Goal: Transaction & Acquisition: Purchase product/service

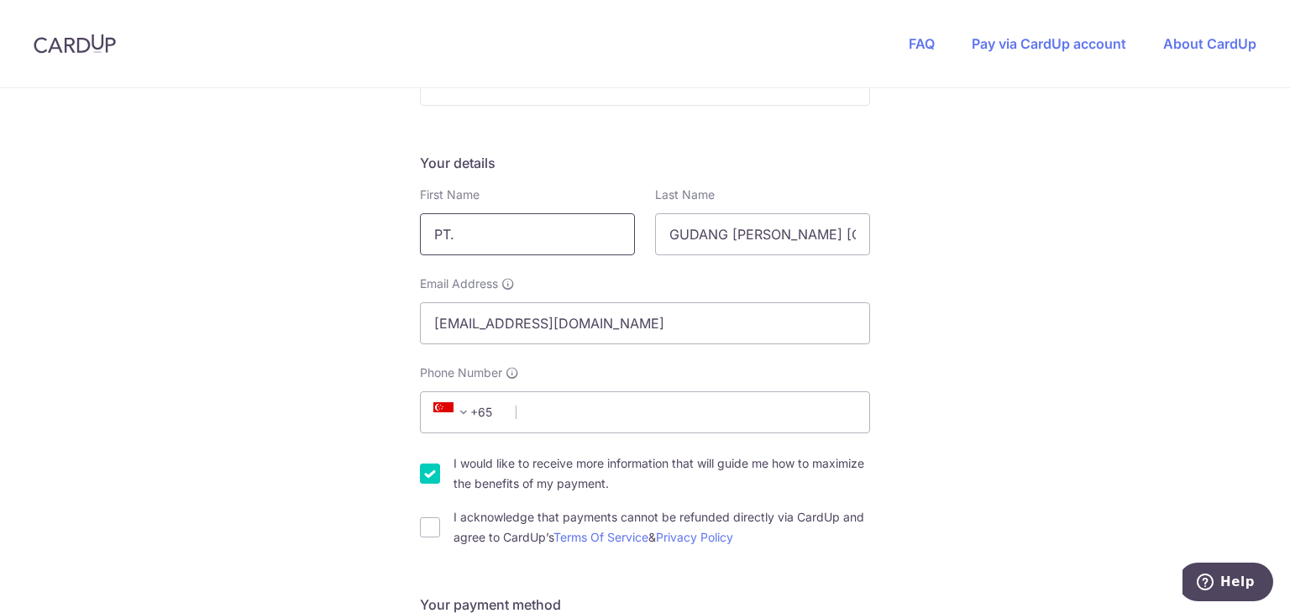
scroll to position [252, 0]
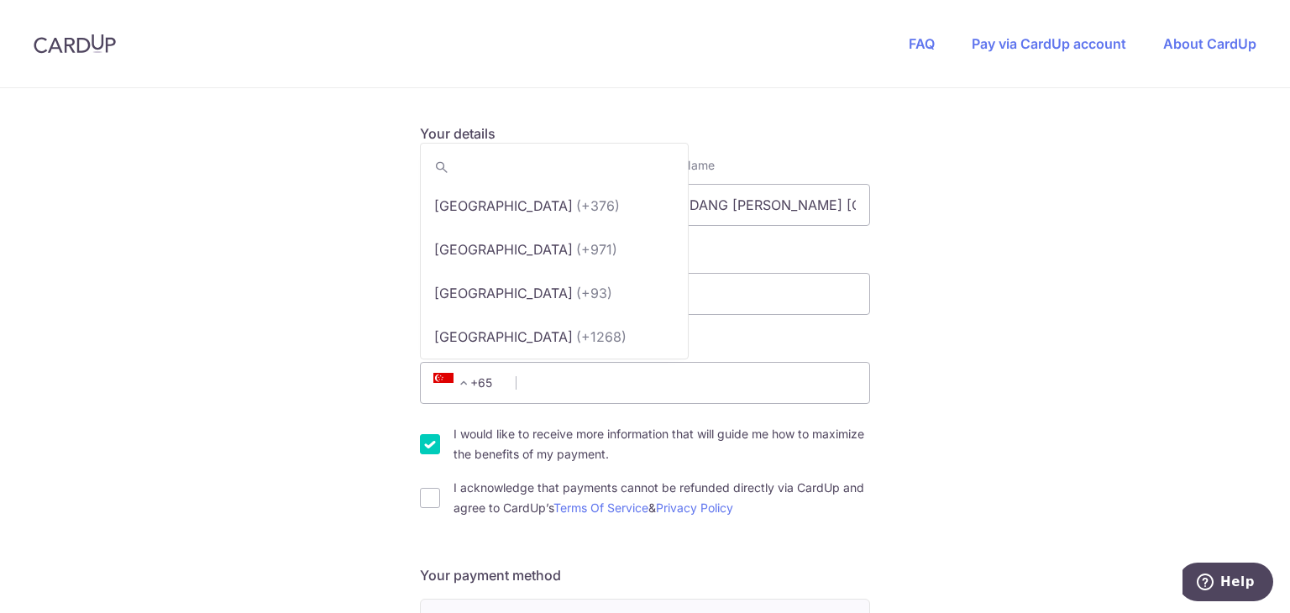
click at [462, 381] on span at bounding box center [464, 383] width 20 height 20
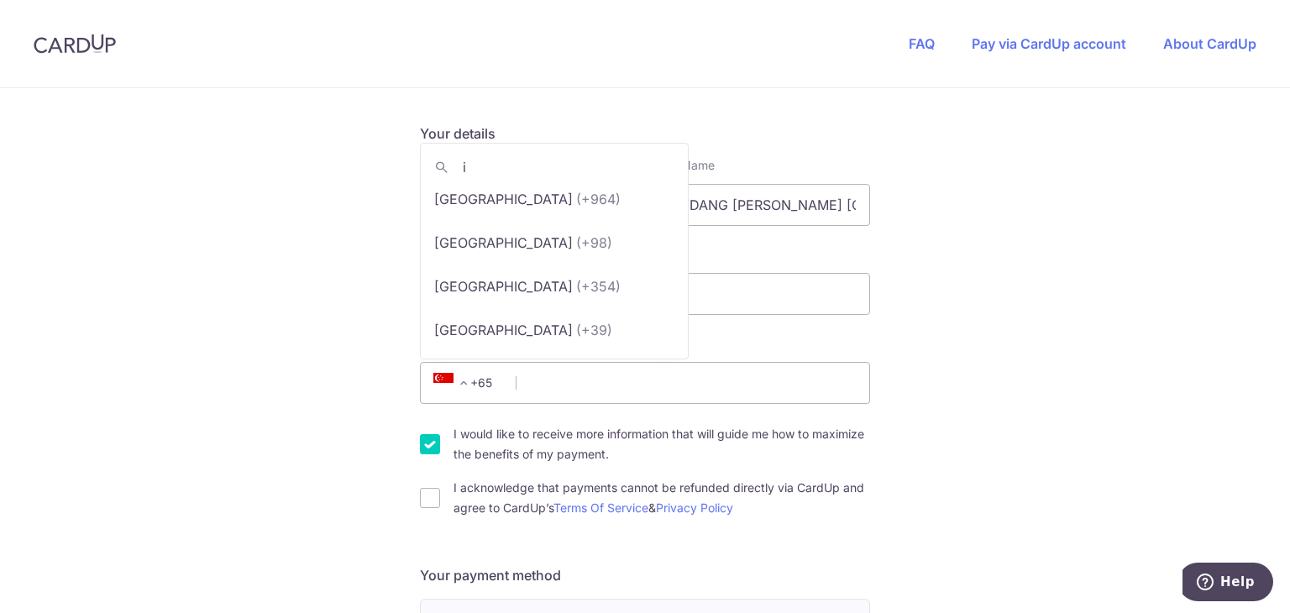
scroll to position [0, 0]
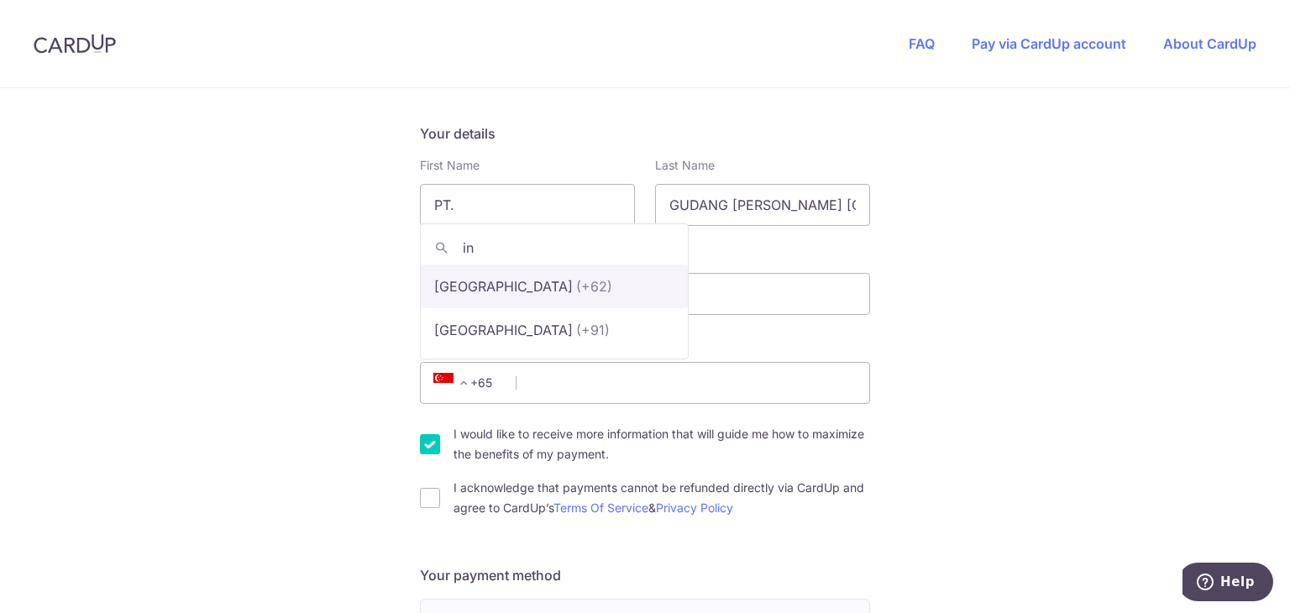
type input "in"
select select "101"
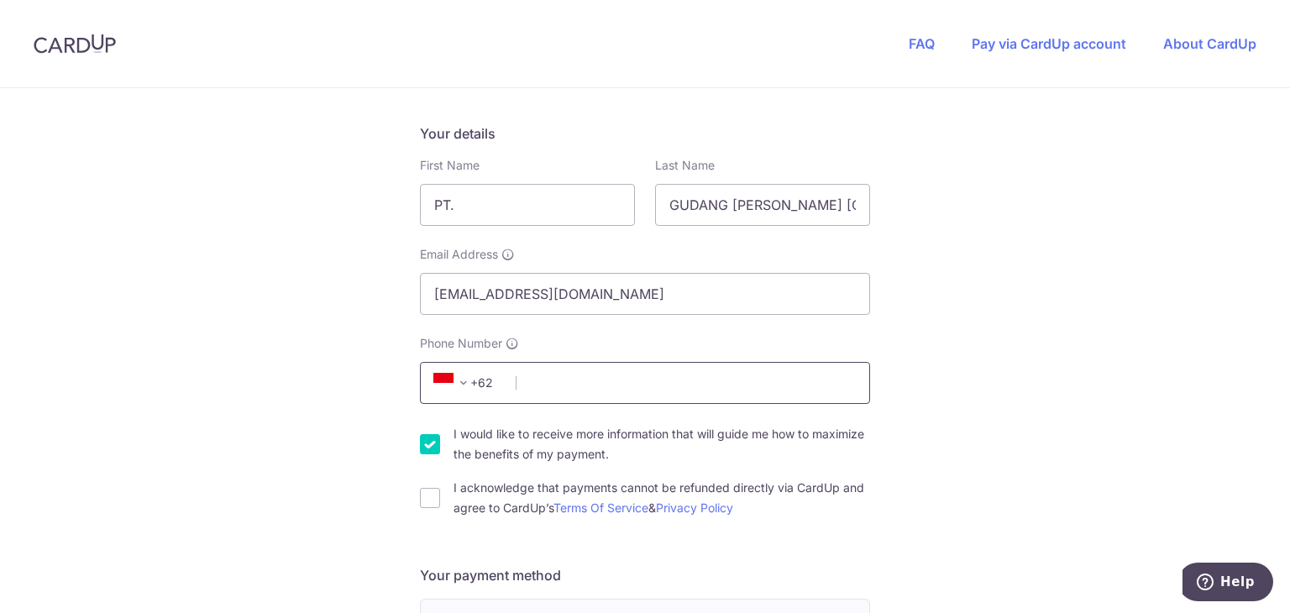
click at [517, 382] on input "Phone Number" at bounding box center [645, 383] width 450 height 42
type input "8170151579"
click at [427, 488] on input "I acknowledge that payments cannot be refunded directly via CardUp and agree to…" at bounding box center [430, 498] width 20 height 20
checkbox input "true"
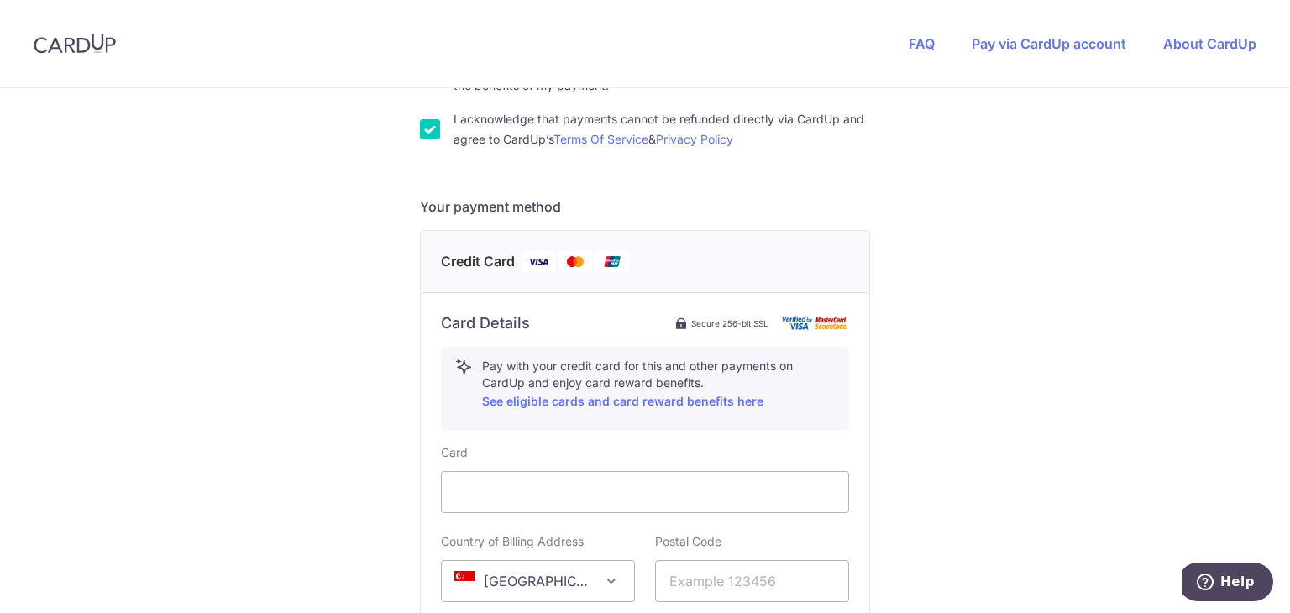
scroll to position [756, 0]
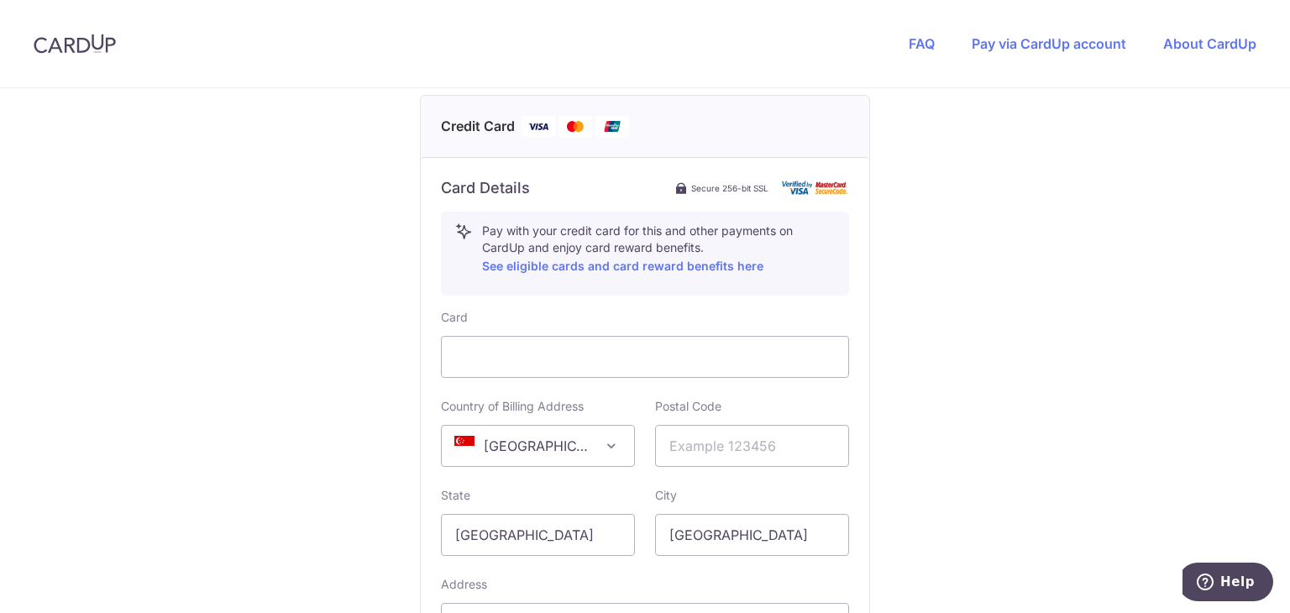
click at [508, 449] on span "[GEOGRAPHIC_DATA]" at bounding box center [538, 446] width 192 height 40
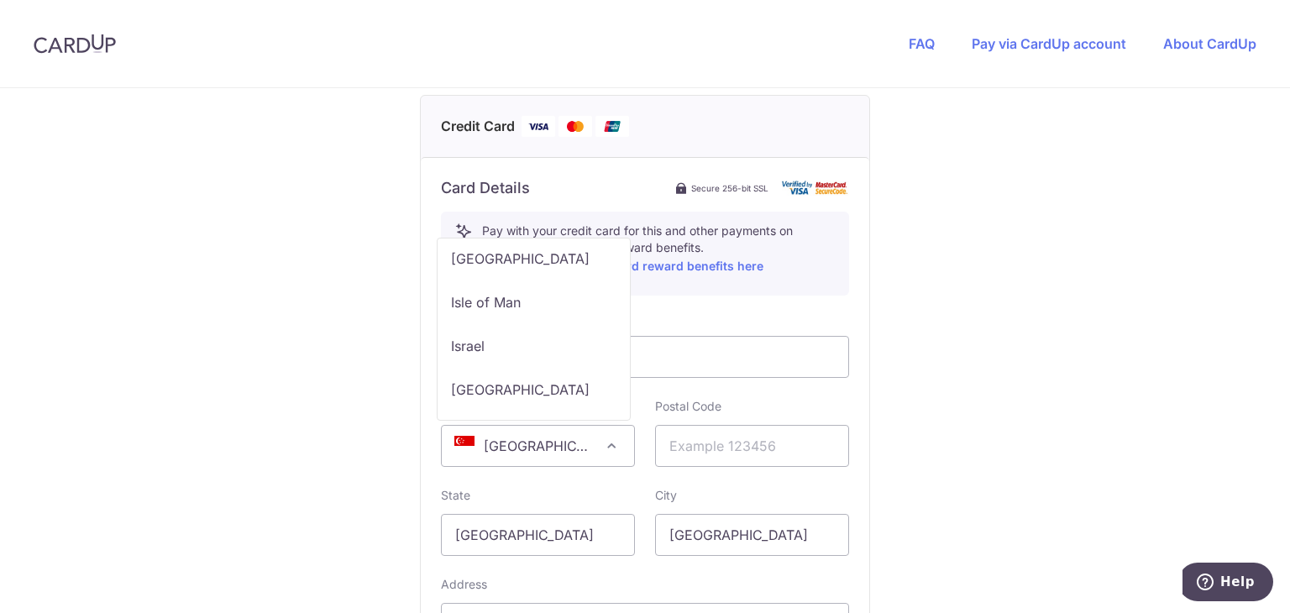
scroll to position [4594, 0]
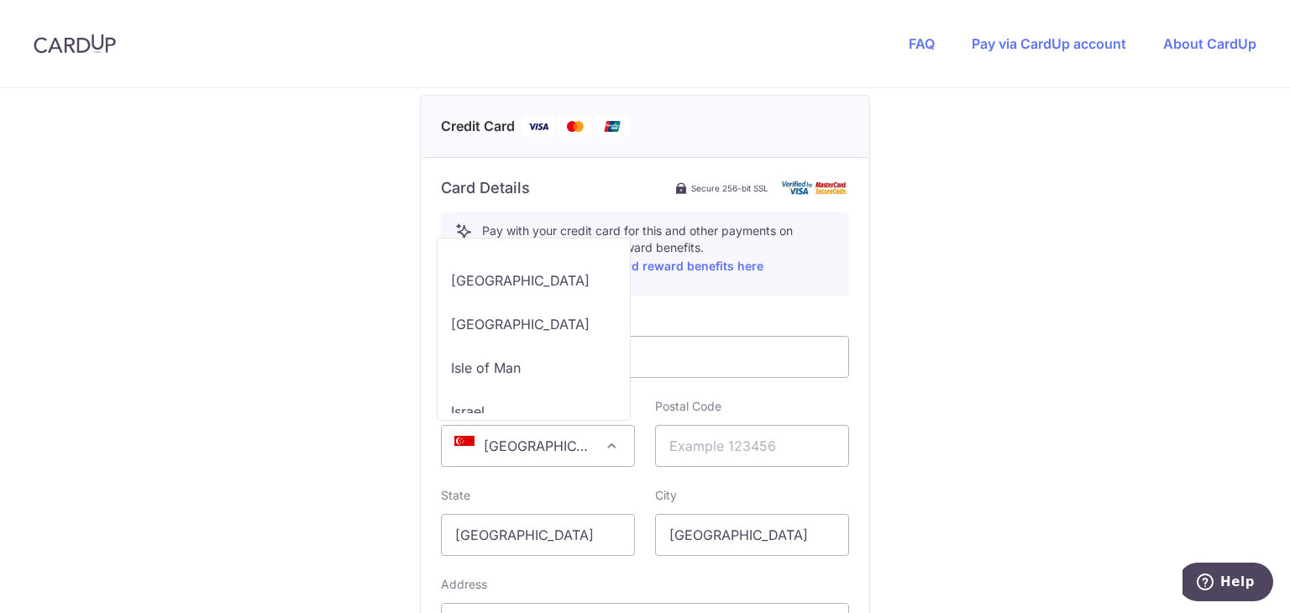
select select "ID"
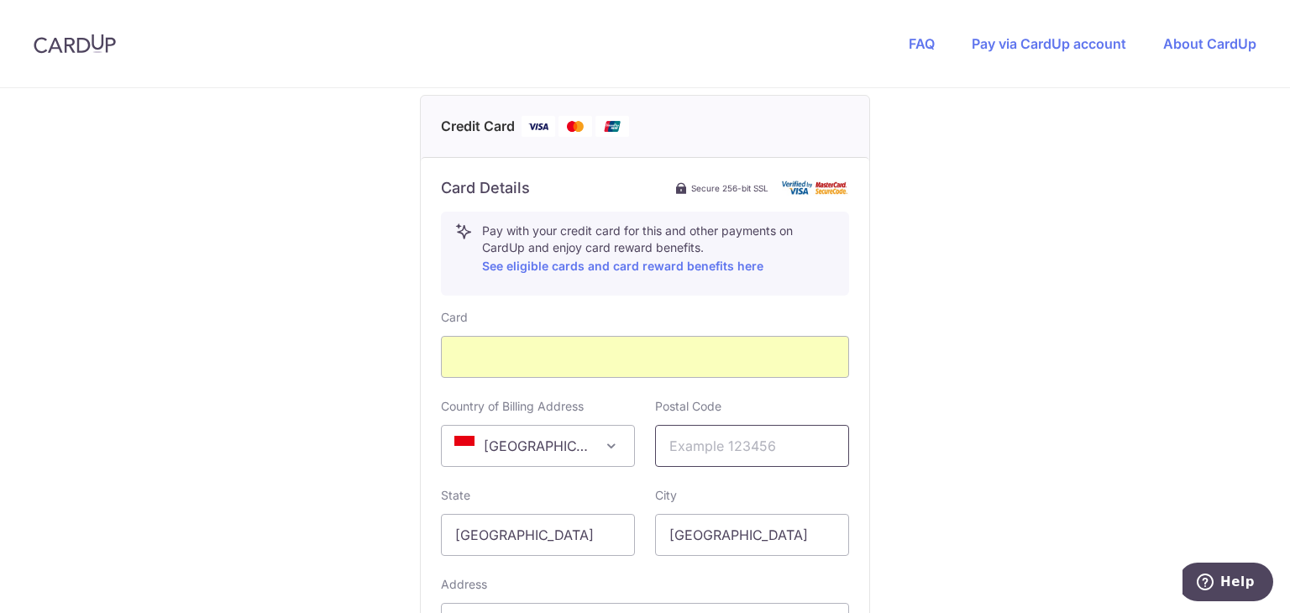
click at [690, 445] on input "text" at bounding box center [752, 446] width 194 height 42
type input "12220"
click at [513, 535] on input "[GEOGRAPHIC_DATA]" at bounding box center [538, 535] width 194 height 42
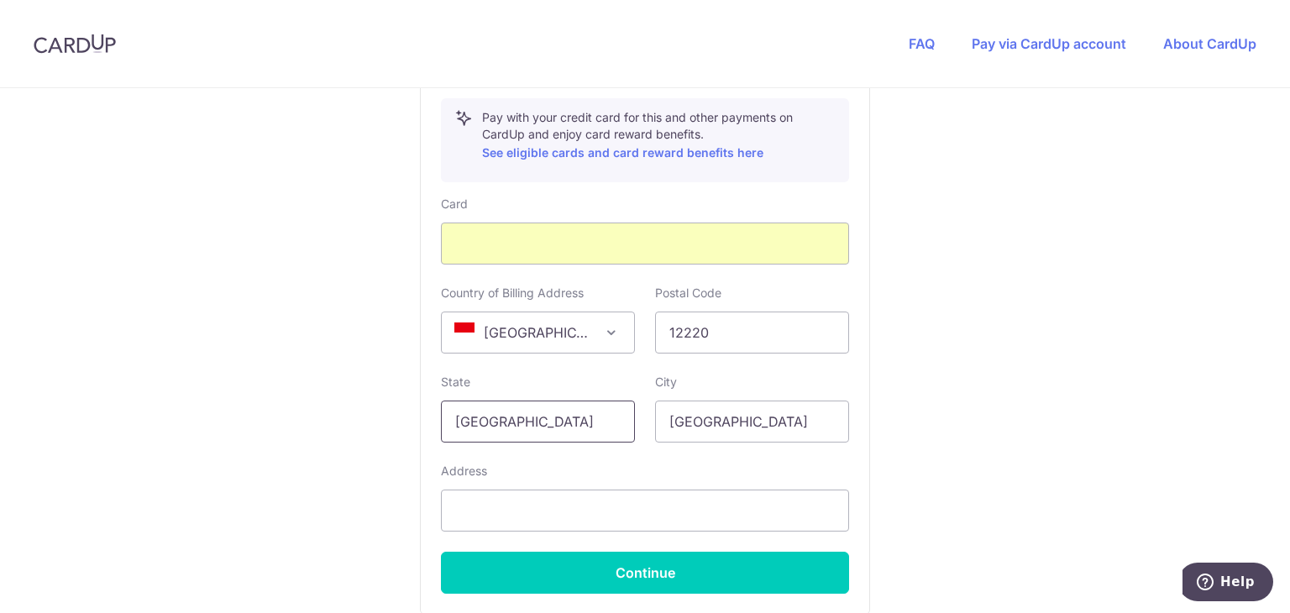
scroll to position [840, 0]
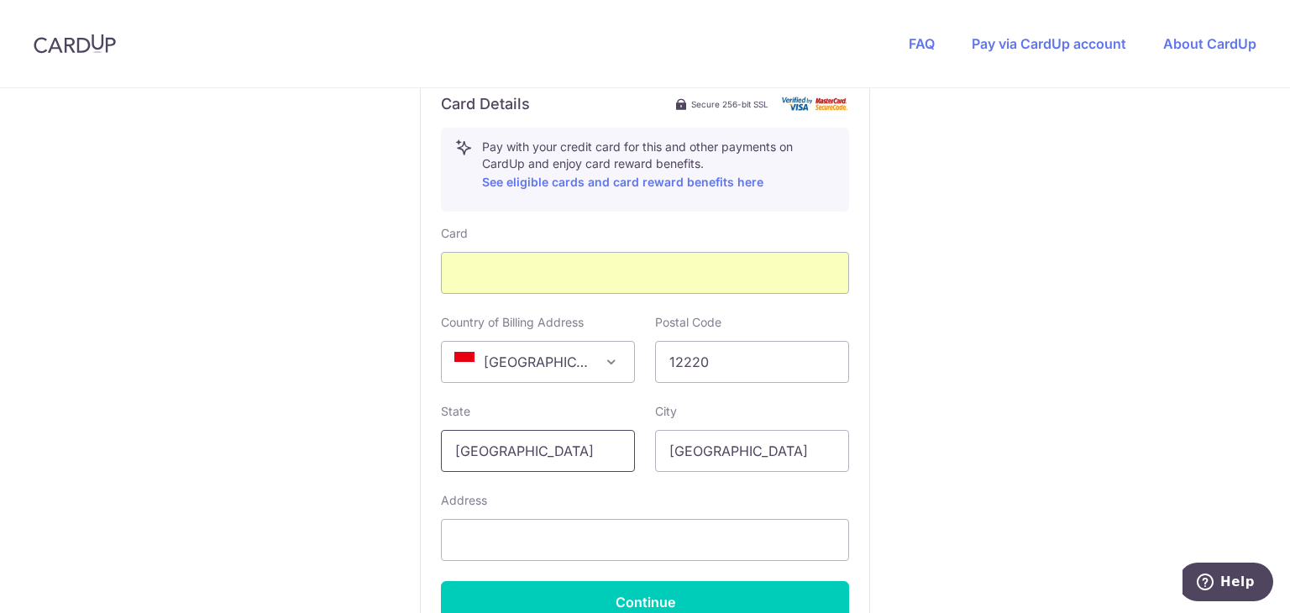
type input "[GEOGRAPHIC_DATA]"
click at [504, 545] on input "text" at bounding box center [645, 540] width 408 height 42
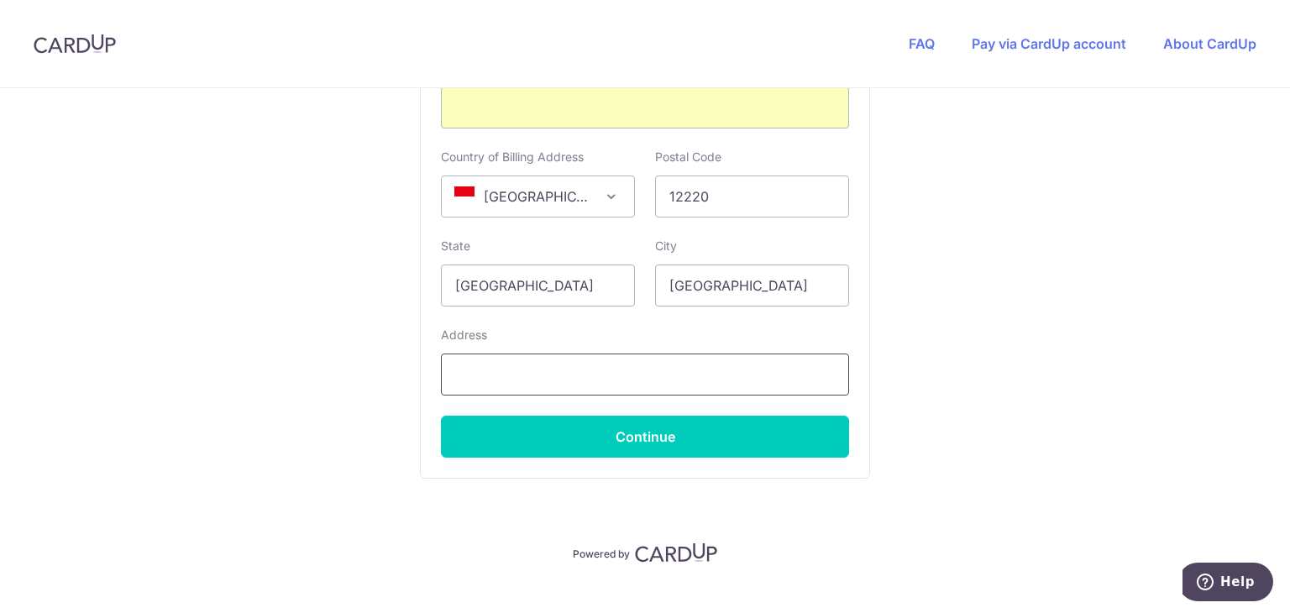
scroll to position [1008, 0]
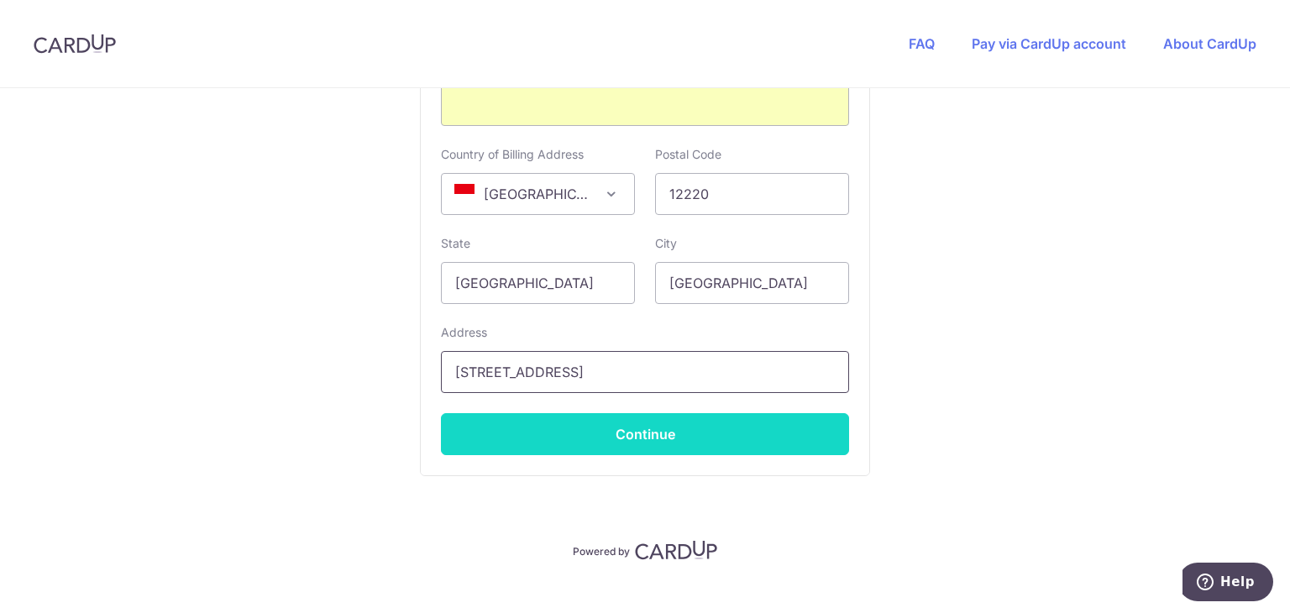
type input "[STREET_ADDRESS]"
click at [660, 445] on button "Continue" at bounding box center [645, 434] width 408 height 42
type input "**** 0458"
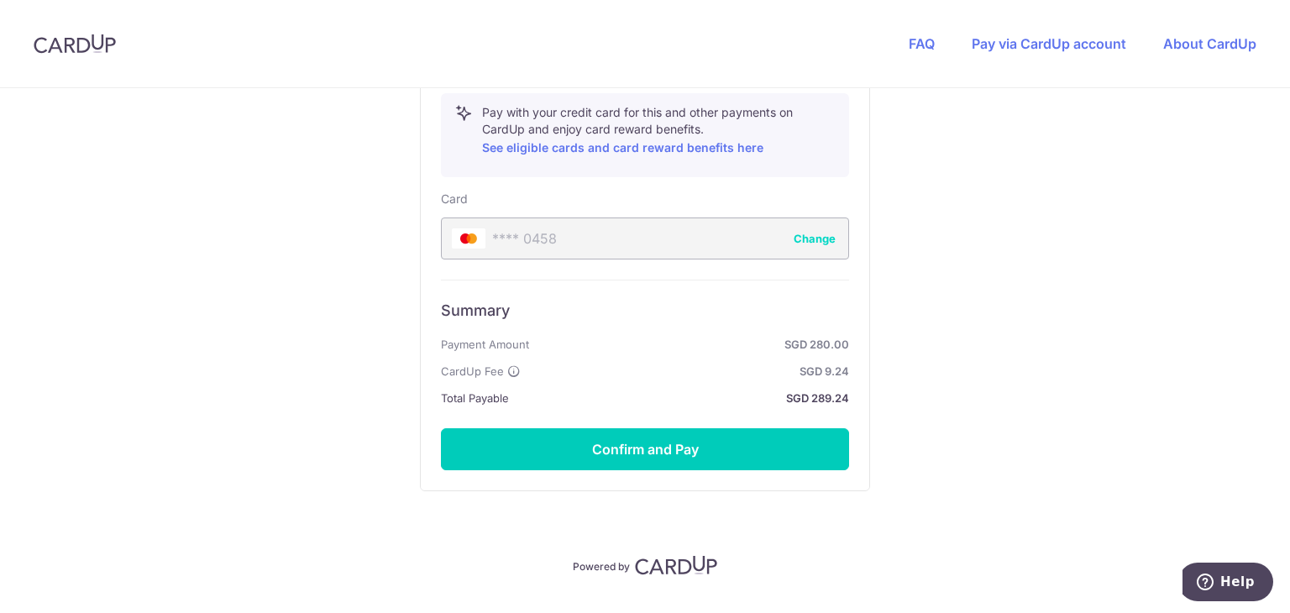
scroll to position [885, 0]
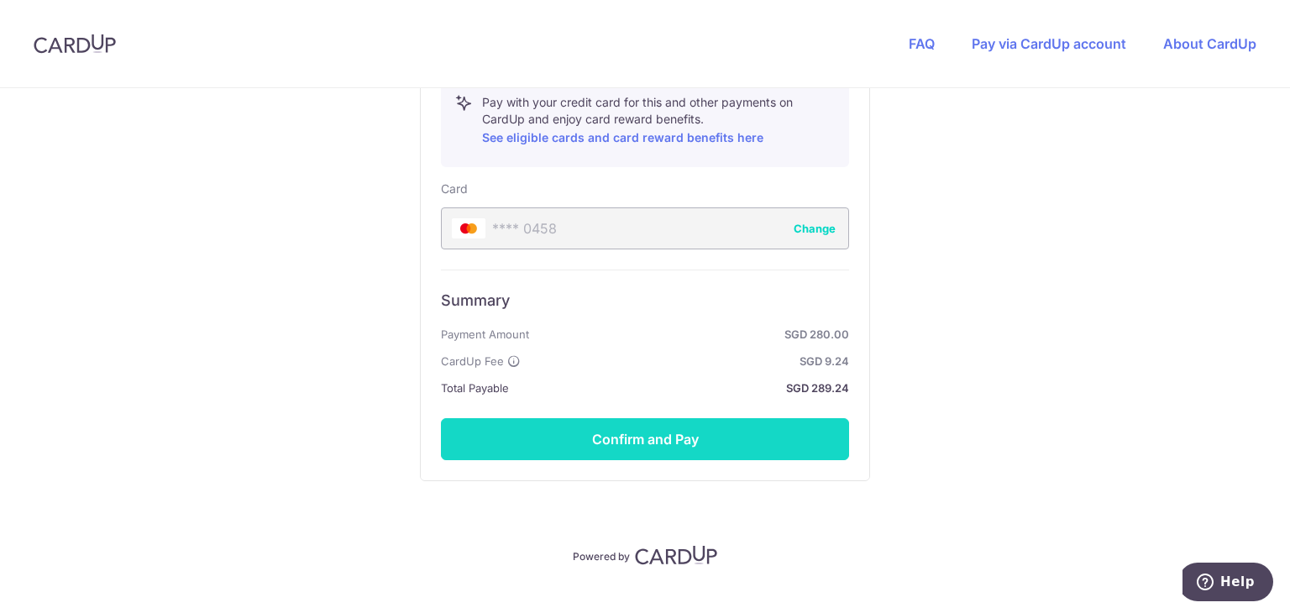
click at [612, 439] on button "Confirm and Pay" at bounding box center [645, 439] width 408 height 42
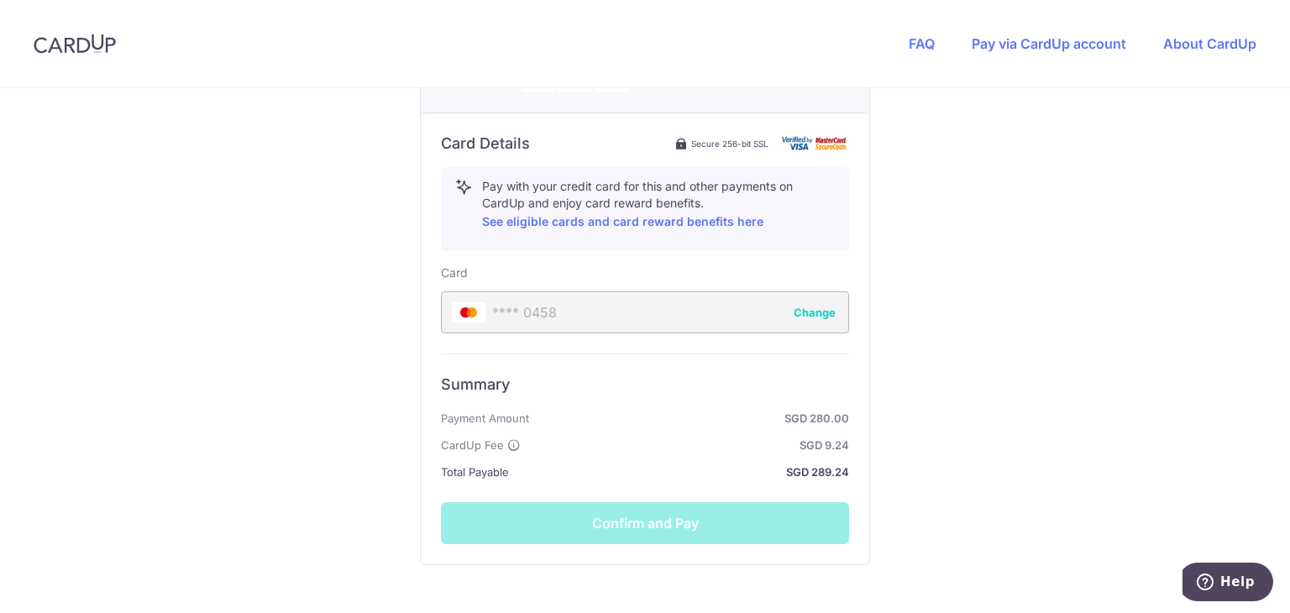
scroll to position [914, 0]
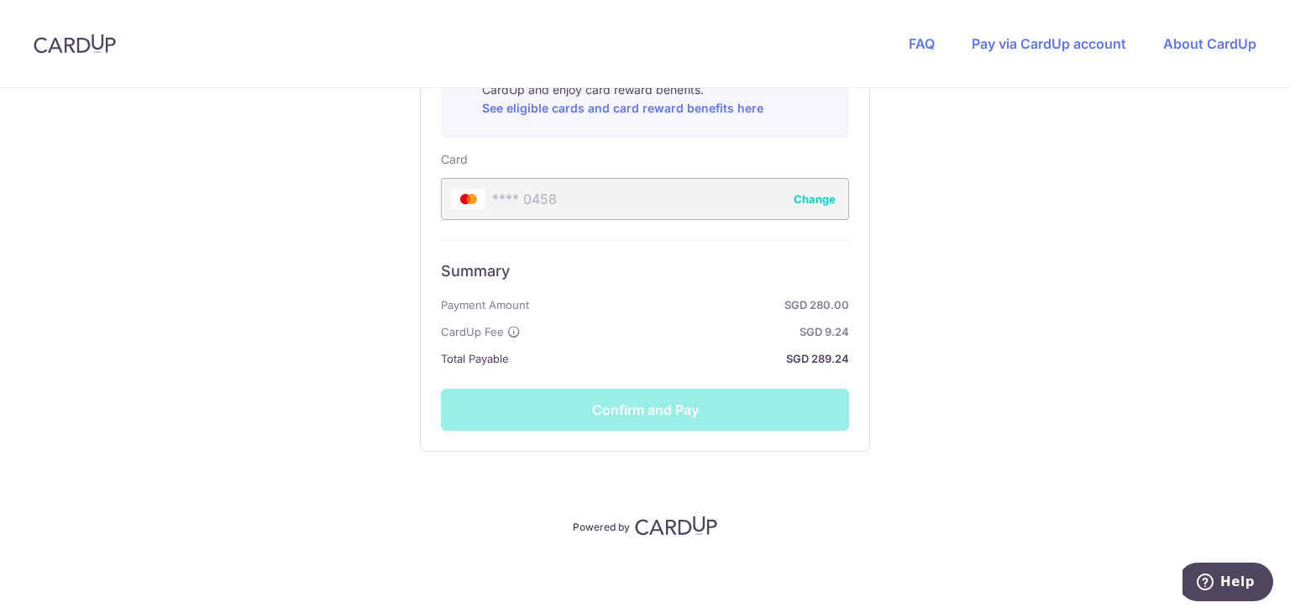
click at [589, 406] on div "Summary Payment Amount SGD 280.00 CardUp Fee SGD 9.24 Total Payable SGD 289.24 …" at bounding box center [645, 335] width 408 height 191
